Goal: Information Seeking & Learning: Find specific fact

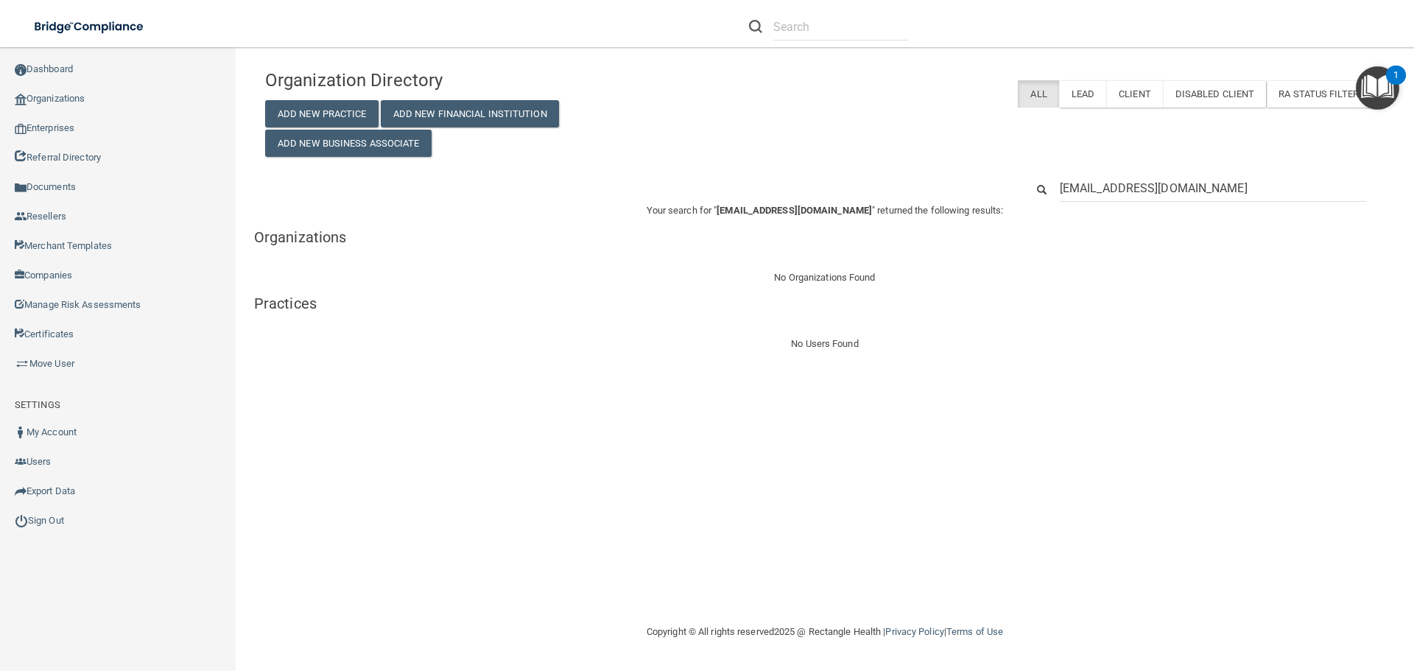
click at [1102, 186] on input "[EMAIL_ADDRESS][DOMAIN_NAME]" at bounding box center [1213, 188] width 306 height 27
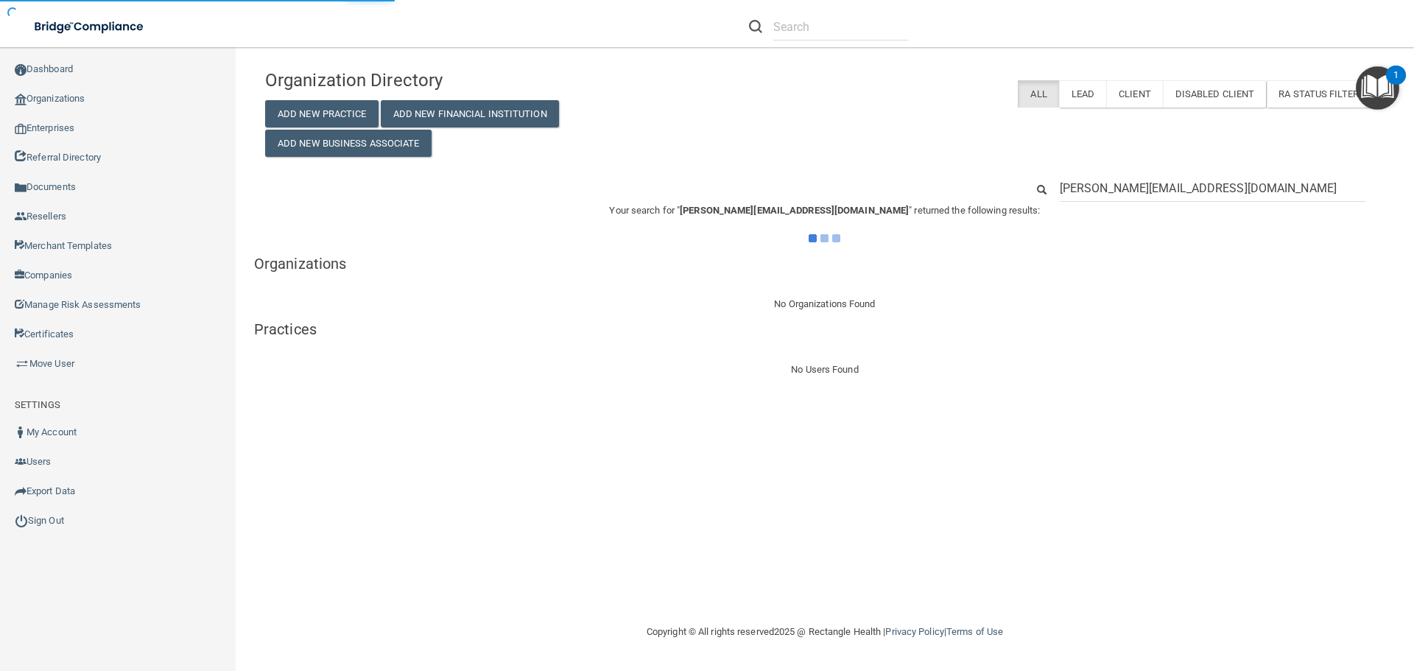
type input "[PERSON_NAME][EMAIL_ADDRESS][DOMAIN_NAME]"
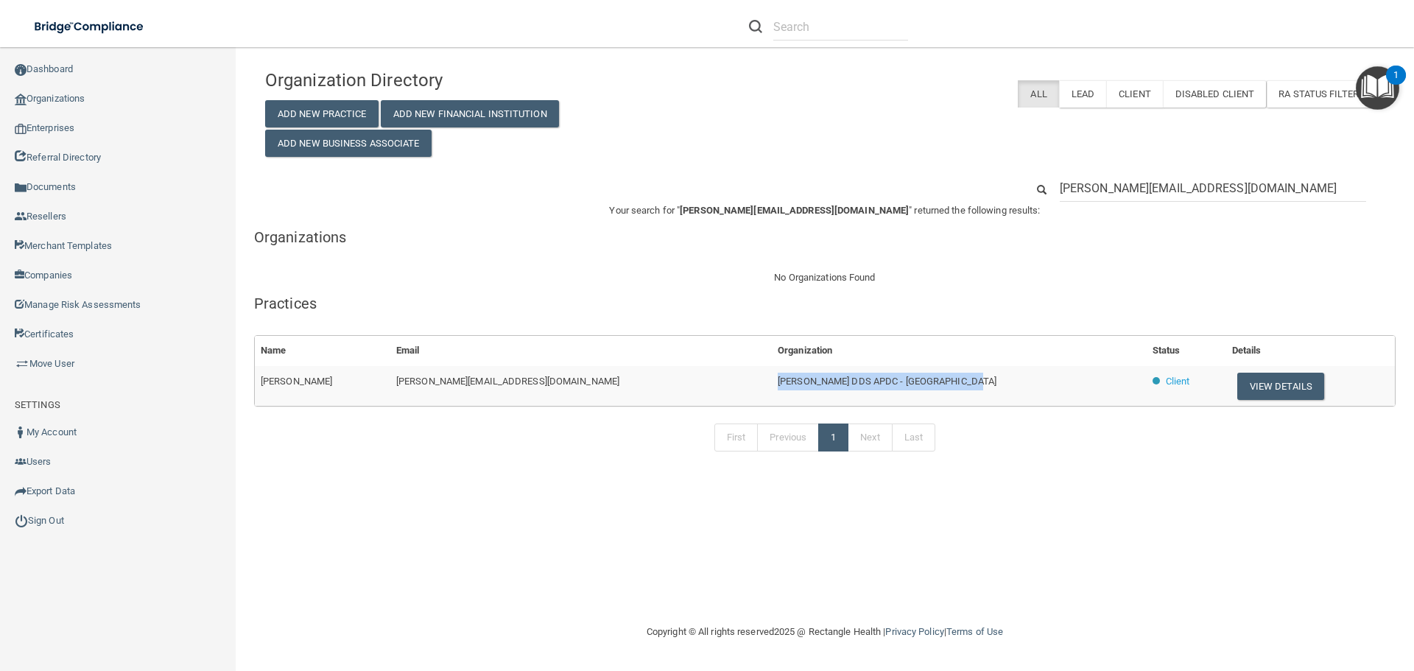
drag, startPoint x: 935, startPoint y: 380, endPoint x: 721, endPoint y: 380, distance: 213.6
click at [721, 380] on tr "[PERSON_NAME] [PERSON_NAME][EMAIL_ADDRESS][DOMAIN_NAME] [PERSON_NAME] DDS APDC …" at bounding box center [825, 386] width 1140 height 40
copy tr "[PERSON_NAME] DDS APDC - [GEOGRAPHIC_DATA]"
click at [1248, 386] on button "View Details" at bounding box center [1280, 386] width 87 height 27
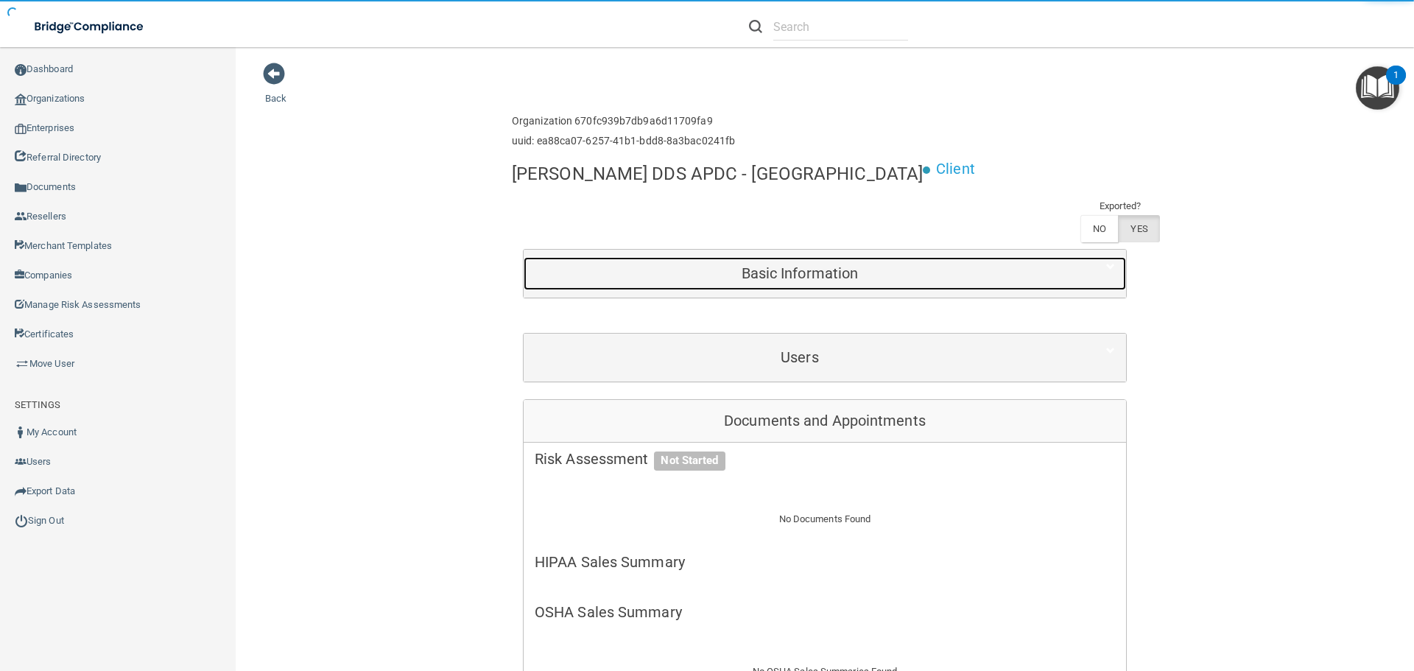
click at [766, 276] on h5 "Basic Information" at bounding box center [800, 273] width 530 height 16
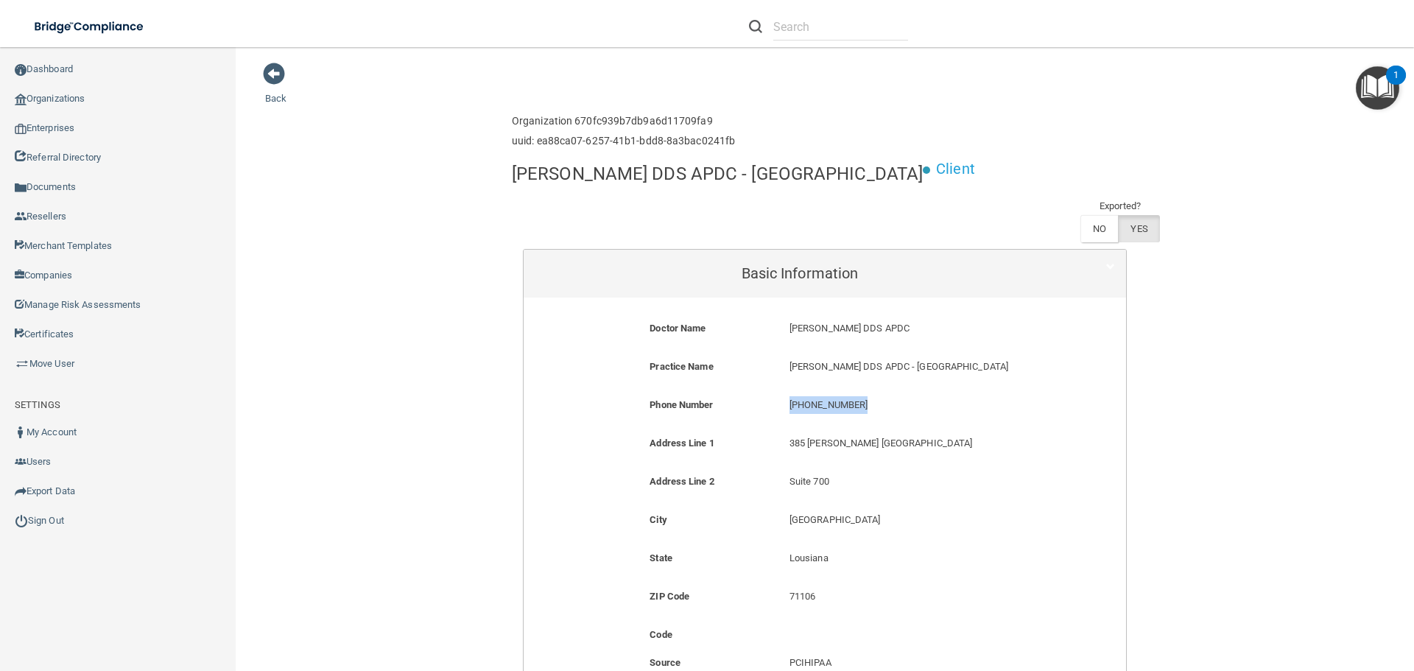
drag, startPoint x: 861, startPoint y: 407, endPoint x: 780, endPoint y: 404, distance: 81.1
click at [780, 404] on div "[PHONE_NUMBER] [PHONE_NUMBER]" at bounding box center [918, 409] width 279 height 27
copy p "[PHONE_NUMBER]"
click at [81, 100] on link "Organizations" at bounding box center [118, 98] width 236 height 29
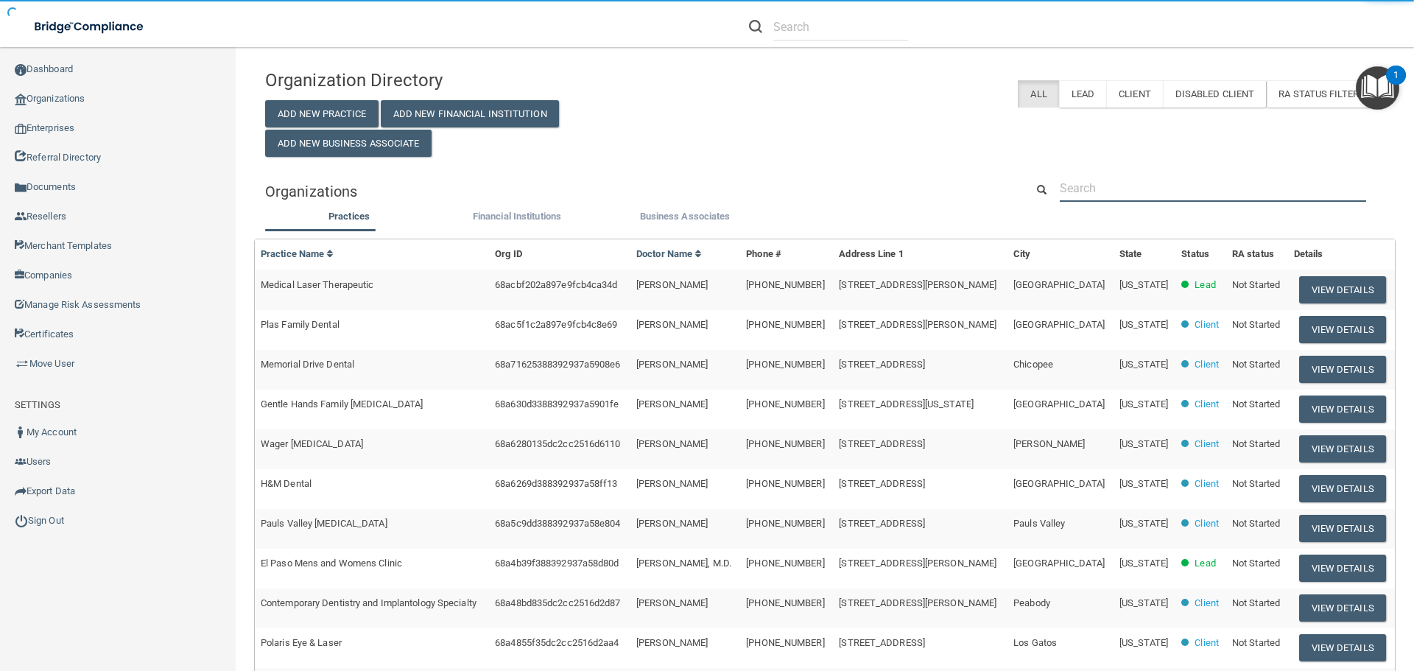
click at [1110, 182] on input "text" at bounding box center [1213, 188] width 306 height 27
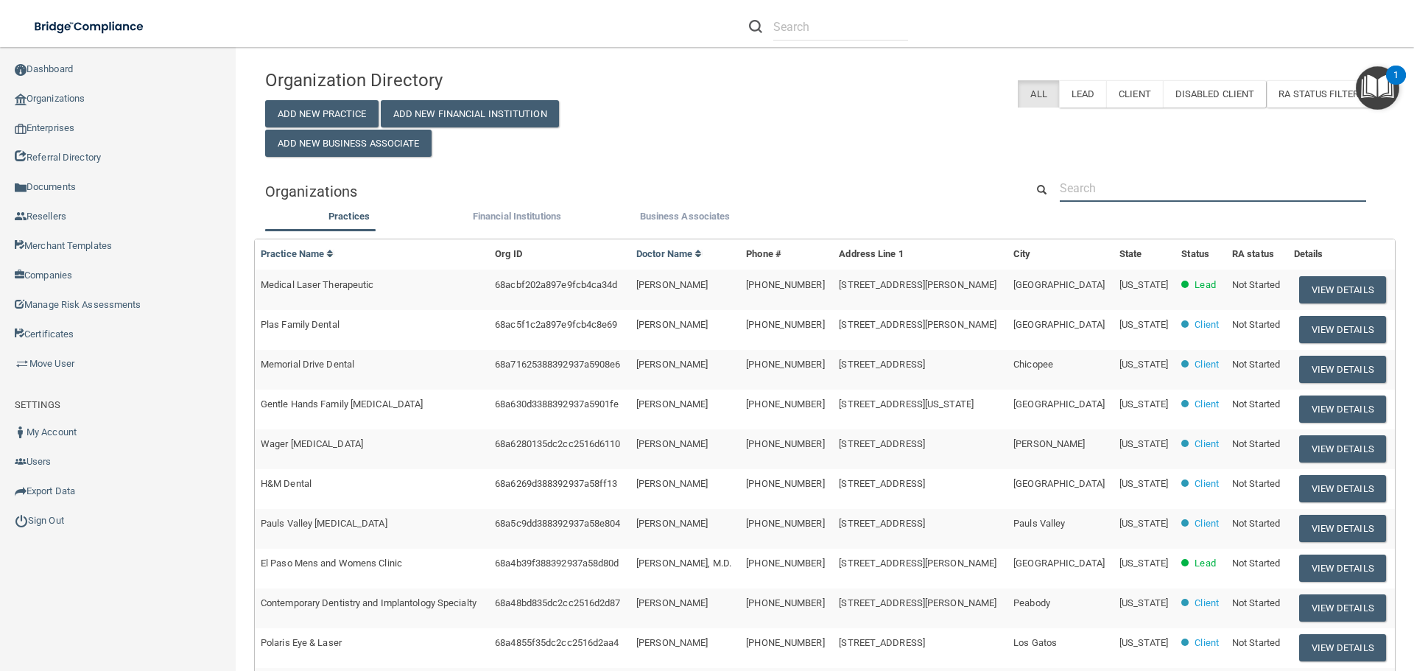
paste input "[PHONE_NUMBER]"
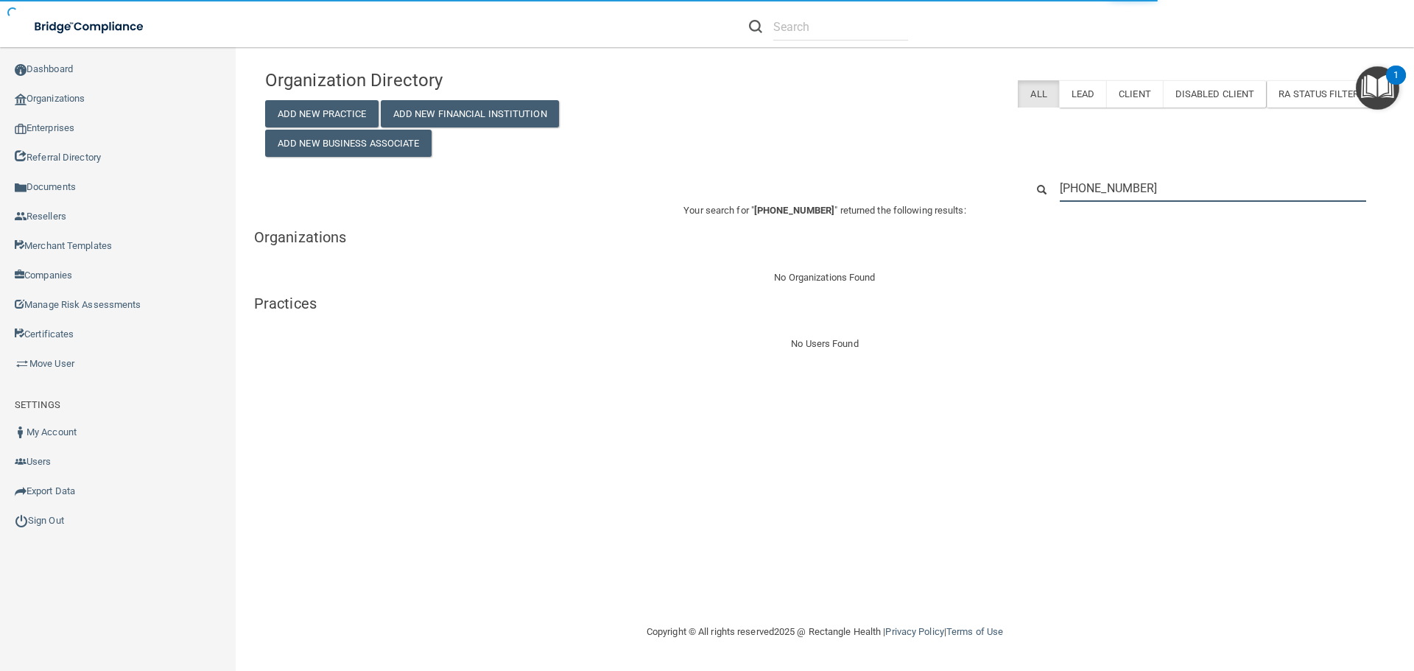
type input "[PHONE_NUMBER]"
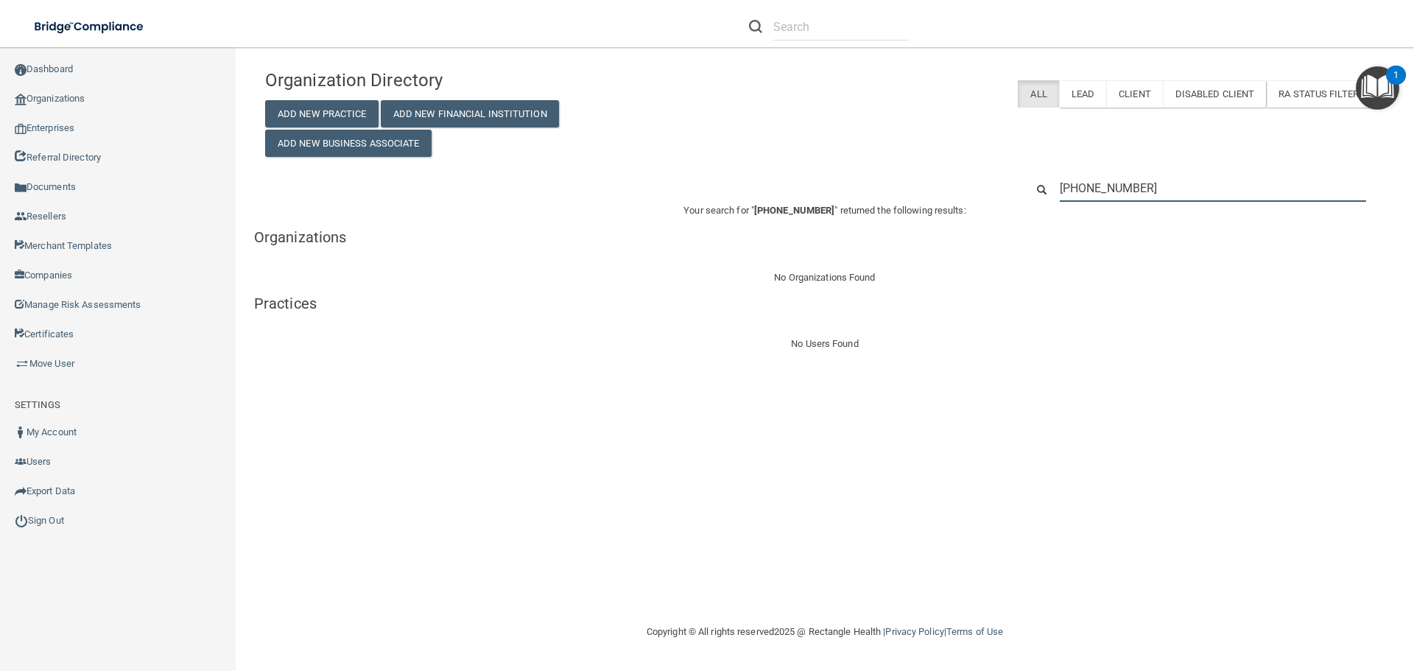
drag, startPoint x: 1206, startPoint y: 187, endPoint x: 1000, endPoint y: 178, distance: 205.7
click at [1000, 178] on div "[PHONE_NUMBER]" at bounding box center [825, 188] width 1142 height 27
paste input "Schumer Dental PC"
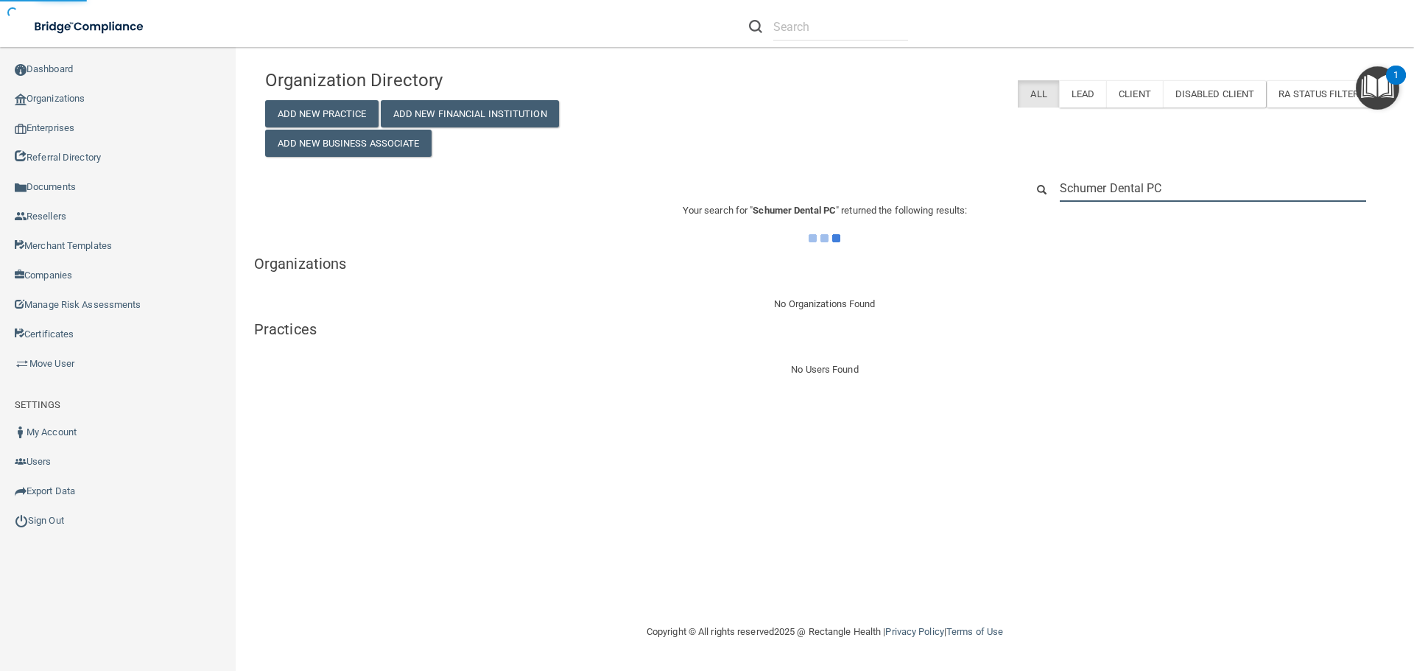
type input "Schumer Dental PC"
click at [931, 154] on div "Organization Directory Add New Practice Add New Financial Institution Add New B…" at bounding box center [825, 109] width 1142 height 95
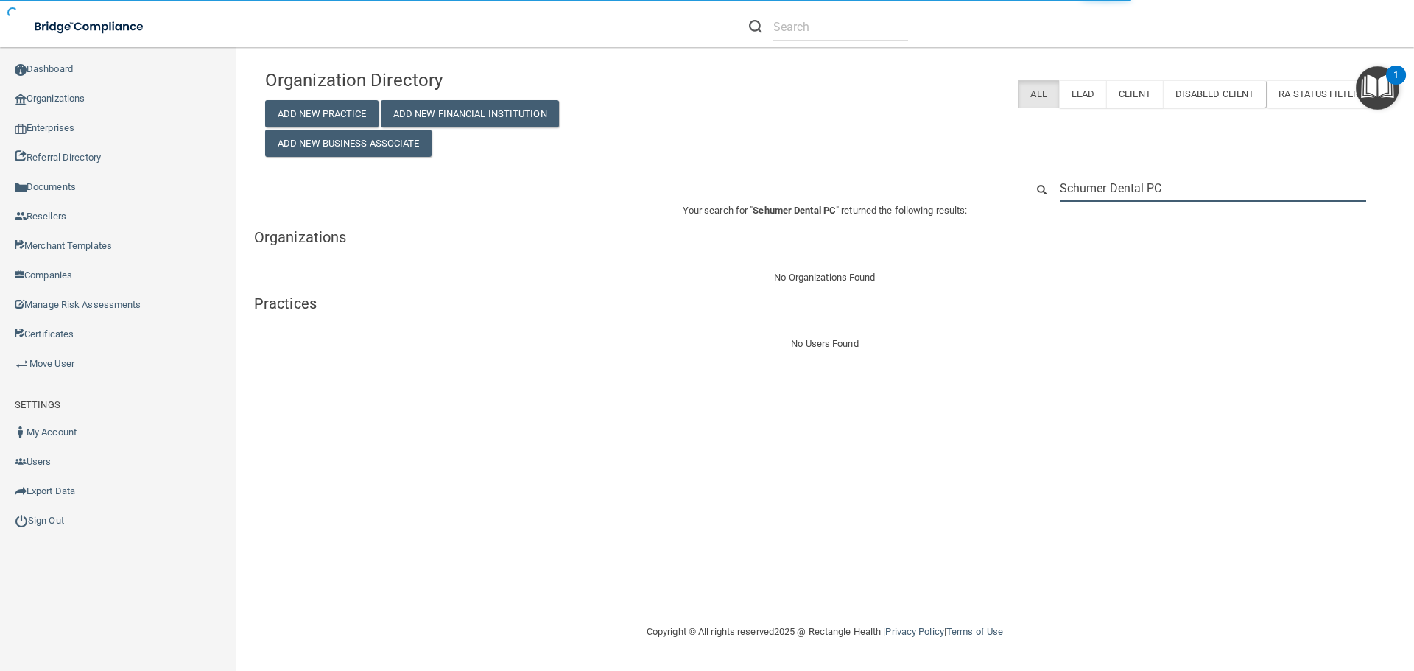
click at [1174, 189] on input "Schumer Dental PC" at bounding box center [1213, 188] width 306 height 27
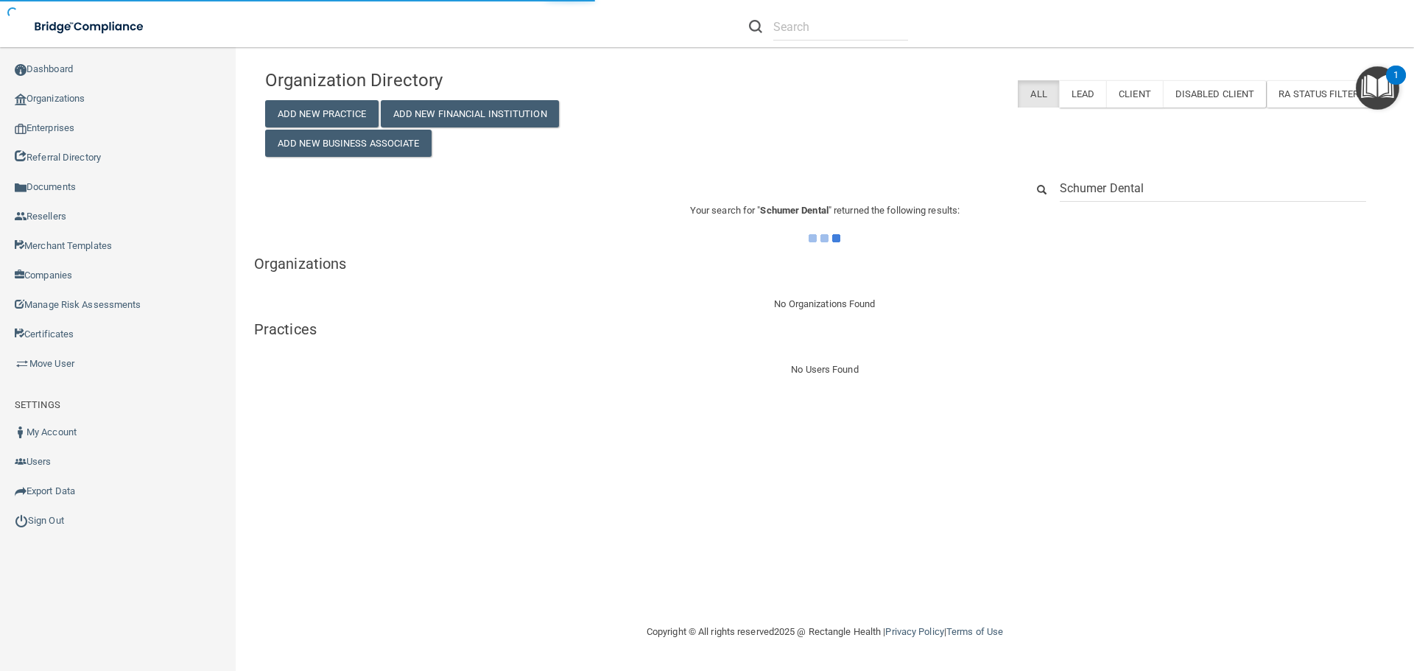
type input "Schumer Dental"
click at [985, 164] on div "Organization Directory Add New Practice Add New Financial Institution Add New B…" at bounding box center [825, 220] width 1120 height 317
